Goal: Submit feedback/report problem

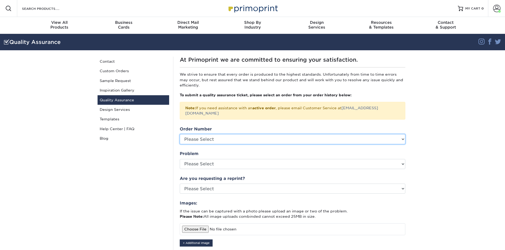
click at [247, 134] on select "Please Select 25919-24162-62515 25813-94732-62515 25724-51154-62515 25711-25215…" at bounding box center [293, 139] width 226 height 10
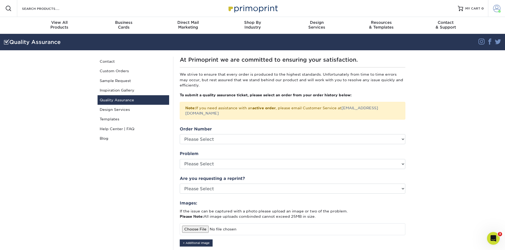
click at [497, 9] on span at bounding box center [496, 8] width 7 height 7
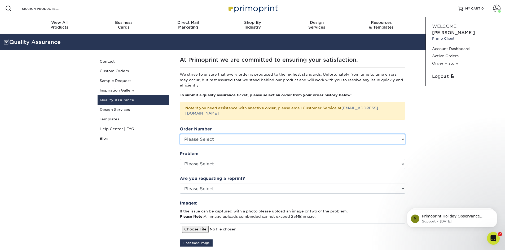
click at [286, 134] on select "Please Select 25919-24162-62515 25813-94732-62515 25724-51154-62515 25711-25215…" at bounding box center [293, 139] width 226 height 10
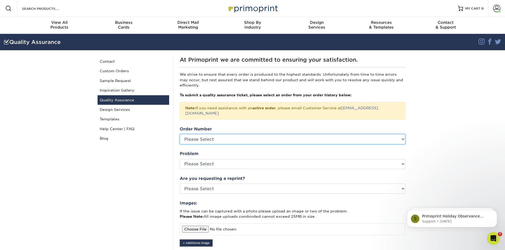
click at [254, 135] on select "Please Select 25919-24162-62515 25813-94732-62515 25724-51154-62515 25711-25215…" at bounding box center [293, 139] width 226 height 10
select select "767996"
click at [180, 134] on select "Please Select 25919-24162-62515 25813-94732-62515 25724-51154-62515 25711-25215…" at bounding box center [293, 139] width 226 height 10
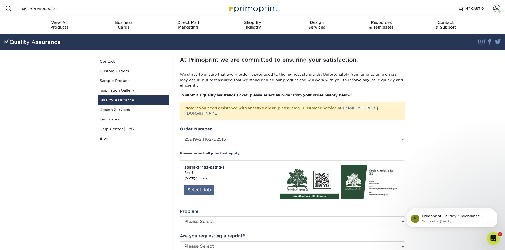
click at [203, 186] on div "Select Job" at bounding box center [199, 191] width 30 height 10
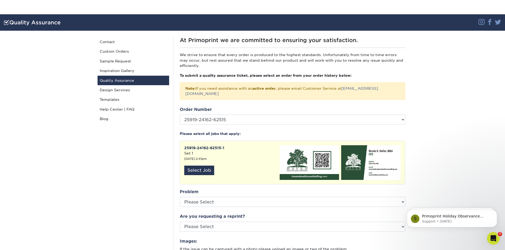
scroll to position [53, 0]
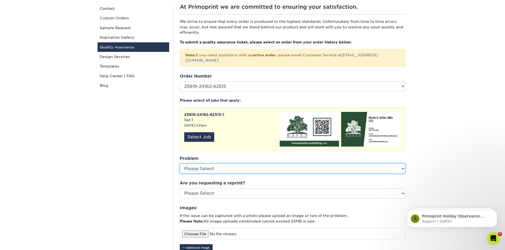
click at [208, 165] on select "Please Select Coating Missing Images Bindery Color Cutting Missing Hardware Shi…" at bounding box center [293, 169] width 226 height 10
select select "Cutting"
click at [180, 164] on select "Please Select Coating Missing Images Bindery Color Cutting Missing Hardware Shi…" at bounding box center [293, 169] width 226 height 10
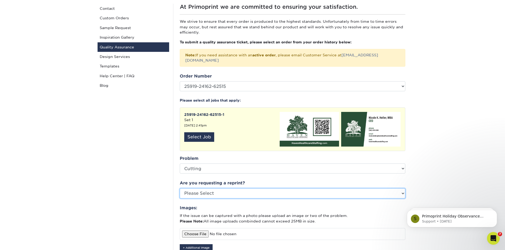
click at [211, 191] on select "Please Select Yes No Other" at bounding box center [293, 194] width 226 height 10
select select "yes"
click at [180, 189] on select "Please Select Yes No Other" at bounding box center [293, 194] width 226 height 10
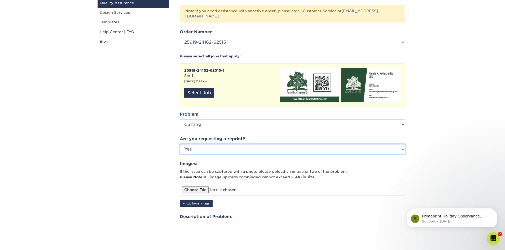
scroll to position [106, 0]
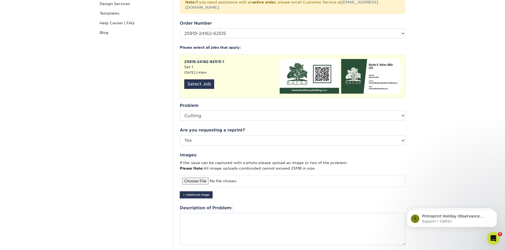
click at [198, 178] on input "file" at bounding box center [293, 181] width 226 height 12
type input "C:\fakepath\IMG_0277.jpg"
click at [206, 192] on button "+ Additional Image" at bounding box center [196, 195] width 33 height 7
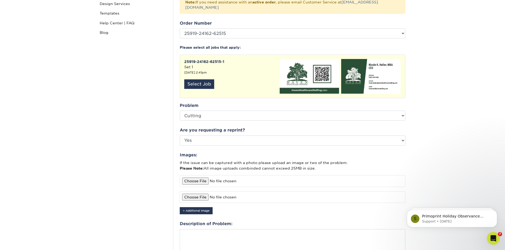
click at [200, 192] on input "file" at bounding box center [293, 198] width 226 height 12
type input "C:\fakepath\IMG_0276.jpg"
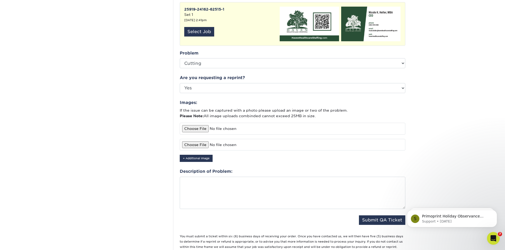
scroll to position [159, 0]
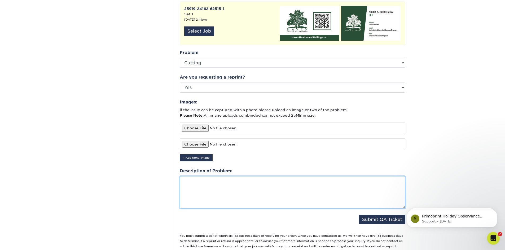
click at [208, 200] on textarea at bounding box center [293, 193] width 226 height 32
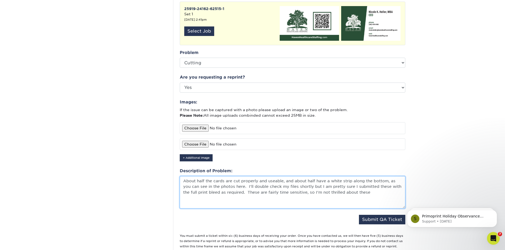
click at [382, 191] on textarea "About half the cards are cut properly and useable, and about half have a white …" at bounding box center [293, 193] width 226 height 32
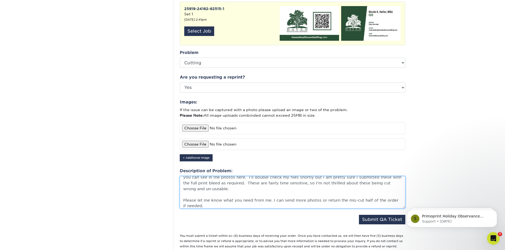
scroll to position [0, 0]
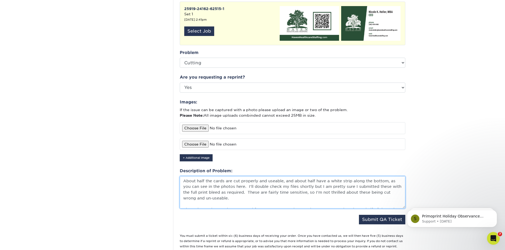
click at [258, 189] on textarea "About half the cards are cut properly and useable, and about half have a white …" at bounding box center [293, 193] width 226 height 32
click at [310, 188] on textarea "About half the cards are cut properly and useable, and about half have a white …" at bounding box center [293, 193] width 226 height 32
click at [326, 188] on textarea "About half the cards are cut properly and useable, and about half have a white …" at bounding box center [293, 193] width 226 height 32
click at [383, 187] on textarea "About half the cards are cut properly and useable, and about half have a white …" at bounding box center [293, 193] width 226 height 32
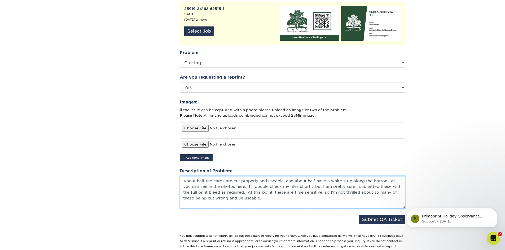
click at [283, 185] on textarea "About half the cards are cut properly and useable, and about half have a white …" at bounding box center [293, 193] width 226 height 32
click at [367, 177] on textarea "About half the cards are cut properly and useable, and about half have a white …" at bounding box center [293, 193] width 226 height 32
click at [246, 181] on textarea "About half the cards are cut properly and useable, and about half have a white …" at bounding box center [293, 193] width 226 height 32
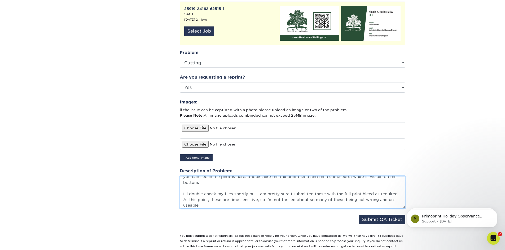
scroll to position [27, 0]
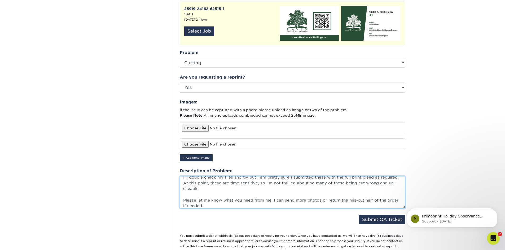
click at [290, 186] on textarea "About half the cards are cut properly and useable, and about half have a white …" at bounding box center [293, 193] width 226 height 32
click at [204, 178] on textarea "About half the cards are cut properly and useable, and about half have a white …" at bounding box center [293, 193] width 226 height 32
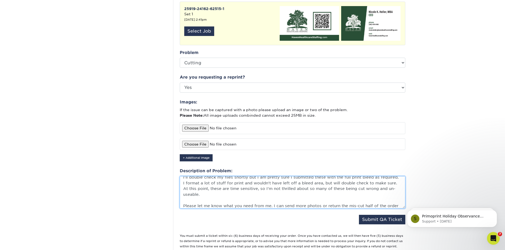
click at [222, 180] on textarea "About half the cards are cut properly and useable, and about half have a white …" at bounding box center [293, 193] width 226 height 32
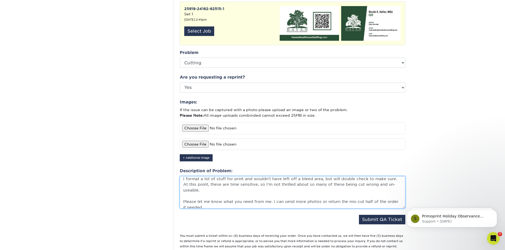
scroll to position [34, 0]
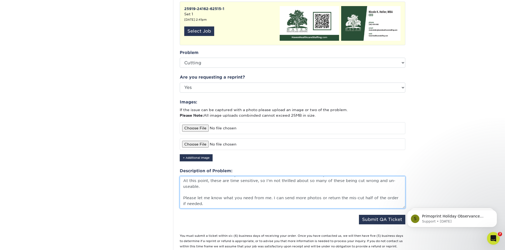
click at [262, 192] on textarea "About half the cards are cut properly and useable, and about half have a white …" at bounding box center [293, 193] width 226 height 32
click at [397, 192] on textarea "About half the cards are cut properly and useable, and about half have a white …" at bounding box center [293, 193] width 226 height 32
click at [269, 197] on textarea "About half the cards are cut properly and useable, and about half have a white …" at bounding box center [293, 193] width 226 height 32
type textarea "About half the cards are cut properly and useable, and about half have a white …"
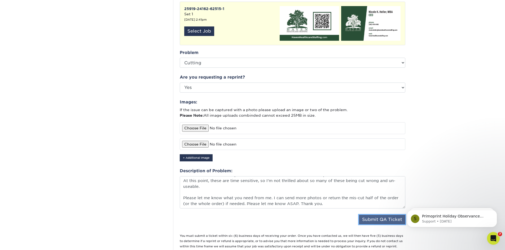
click at [364, 215] on button "Submit QA Ticket" at bounding box center [382, 220] width 46 height 10
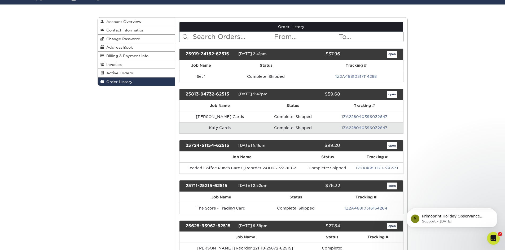
scroll to position [53, 0]
